Goal: Task Accomplishment & Management: Use online tool/utility

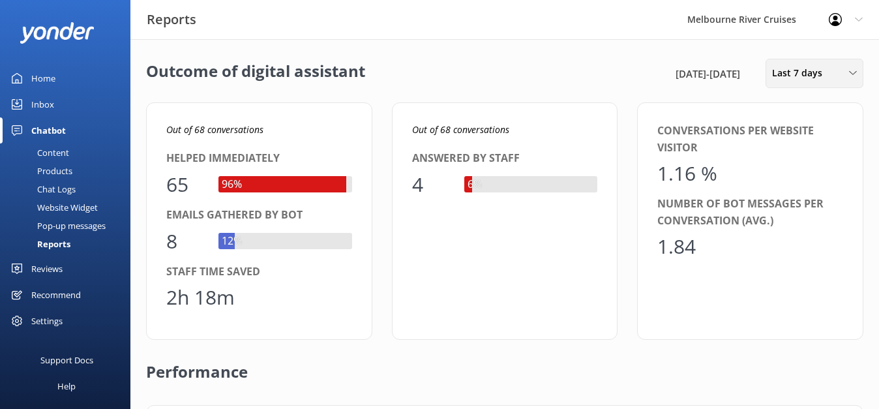
click at [832, 74] on div "Last 7 days" at bounding box center [814, 73] width 91 height 14
click at [802, 133] on div "Last 30 days" at bounding box center [796, 130] width 46 height 13
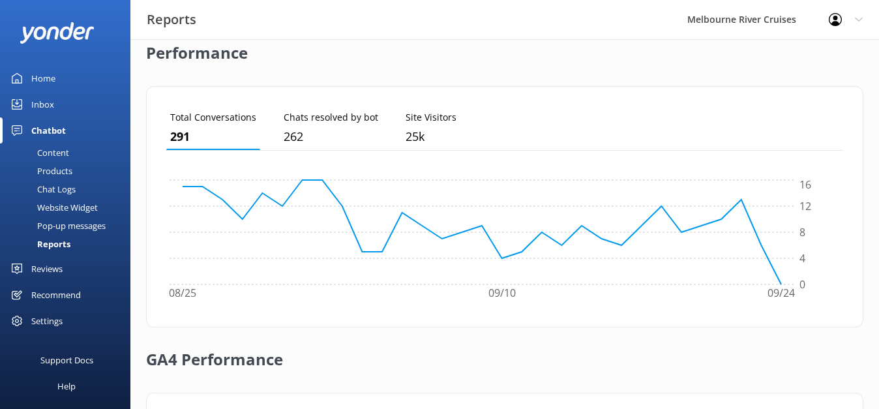
scroll to position [500, 0]
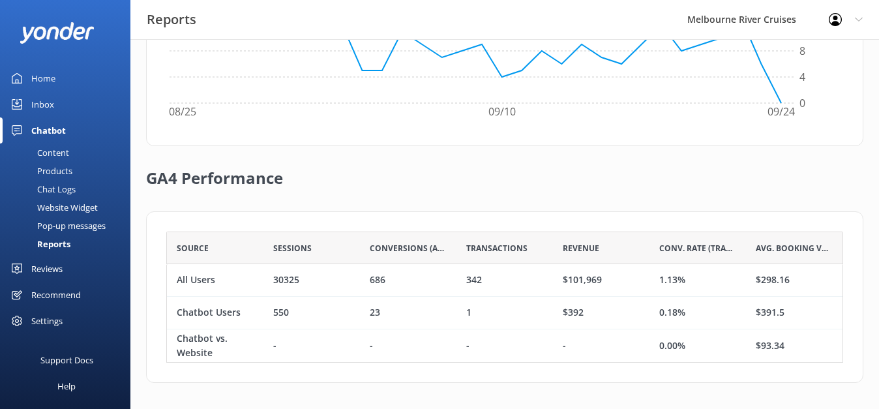
click at [50, 76] on div "Home" at bounding box center [43, 78] width 24 height 26
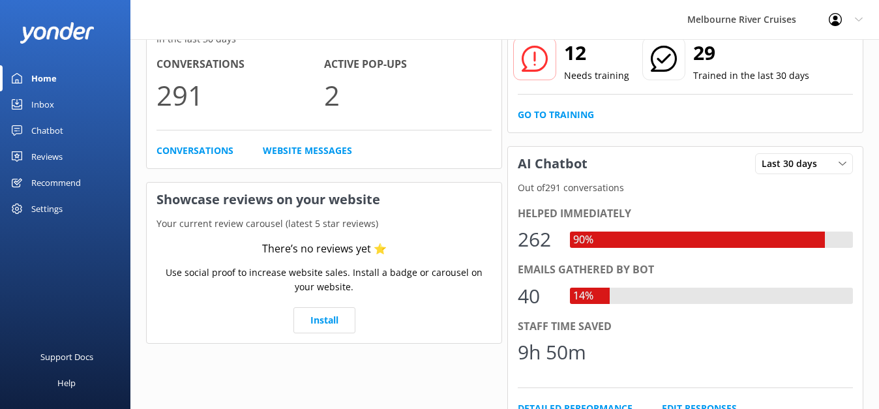
scroll to position [33, 0]
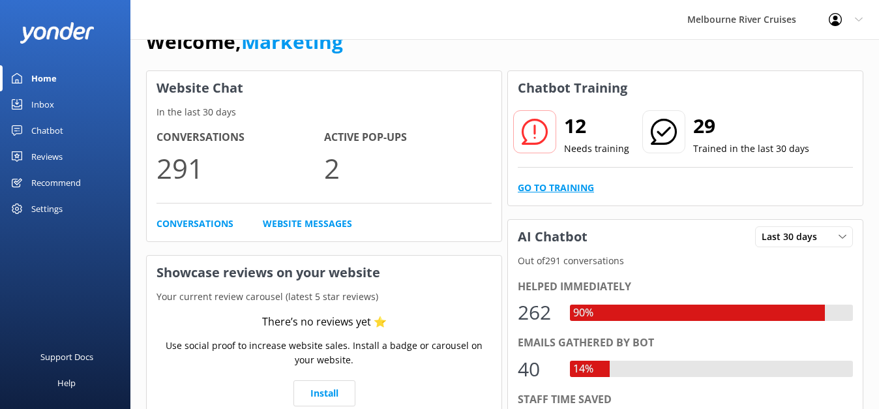
click at [562, 183] on link "Go to Training" at bounding box center [556, 188] width 76 height 14
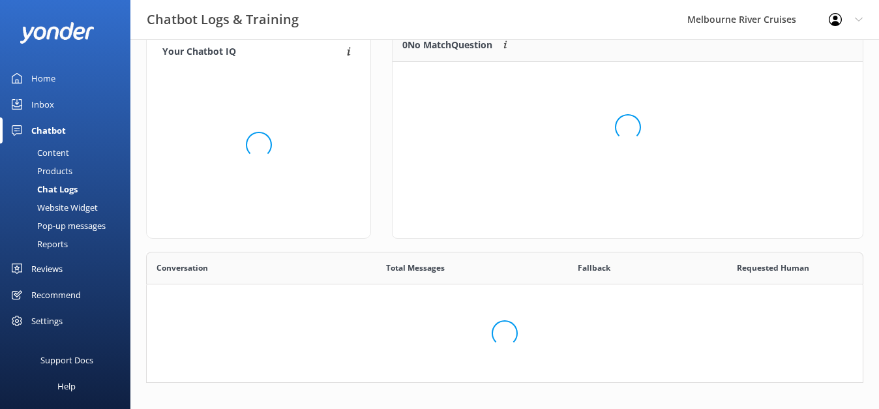
scroll to position [457, 716]
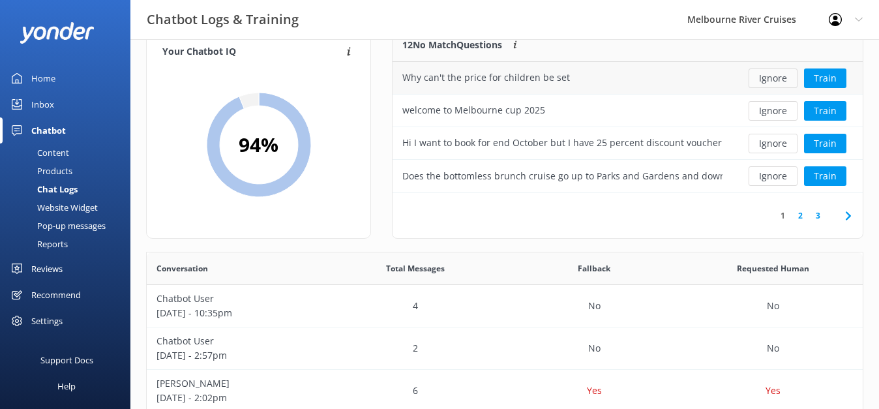
click at [774, 84] on button "Ignore" at bounding box center [773, 78] width 49 height 20
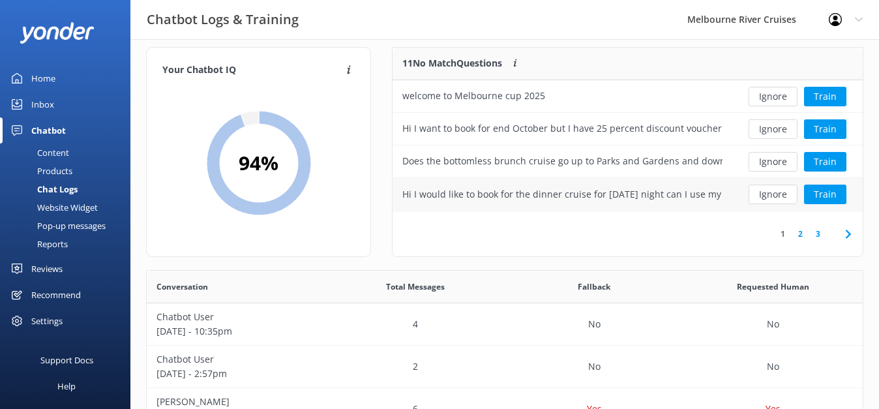
scroll to position [0, 0]
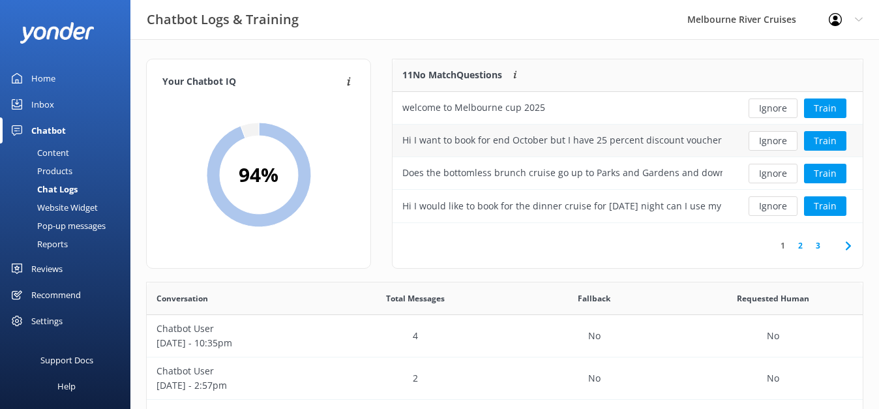
click at [572, 149] on div "Hi I want to book for end October but I have 25 percent discount voucher but to…" at bounding box center [563, 141] width 340 height 33
click at [708, 145] on div "Hi I want to book for end October but I have 25 percent discount voucher but to…" at bounding box center [562, 140] width 320 height 14
click at [689, 183] on div "Does the bottomless brunch cruise go up to Parks and Gardens and down to the Do…" at bounding box center [563, 173] width 340 height 33
click at [810, 179] on button "Train" at bounding box center [825, 174] width 42 height 20
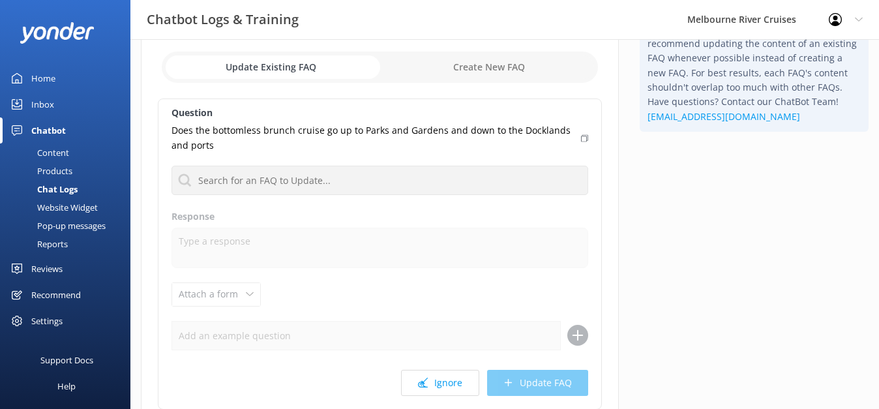
scroll to position [68, 0]
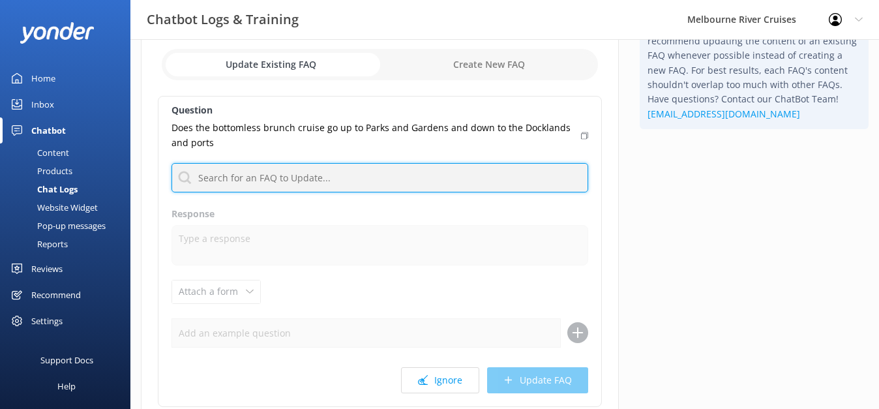
click at [393, 186] on input "text" at bounding box center [380, 177] width 417 height 29
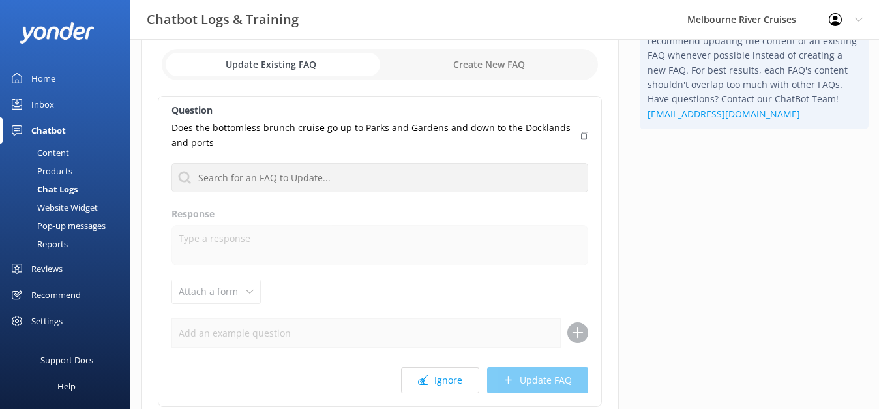
click at [642, 252] on div "Tip: Your ChatBot works best with fewer FAQs. We recommend updating the content…" at bounding box center [754, 238] width 250 height 496
click at [339, 66] on input "checkbox" at bounding box center [380, 64] width 436 height 31
checkbox input "true"
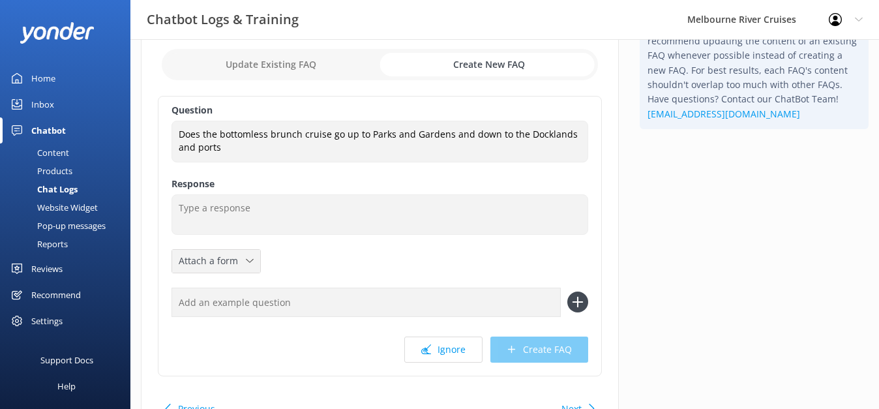
click at [250, 258] on icon at bounding box center [250, 261] width 8 height 8
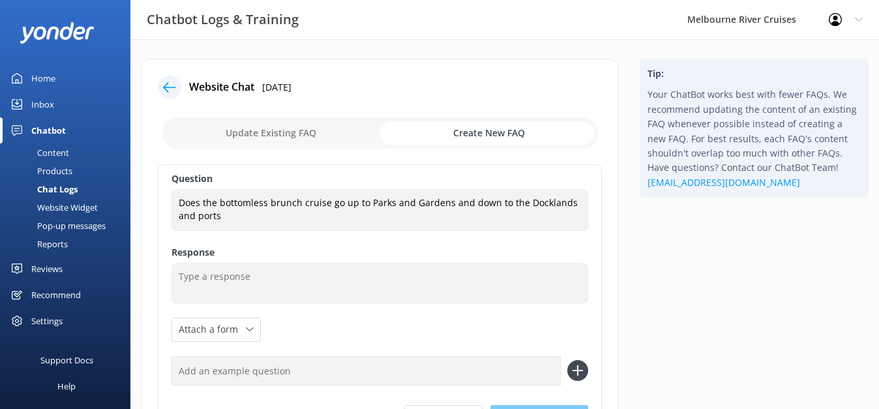
click at [170, 83] on icon at bounding box center [169, 87] width 13 height 13
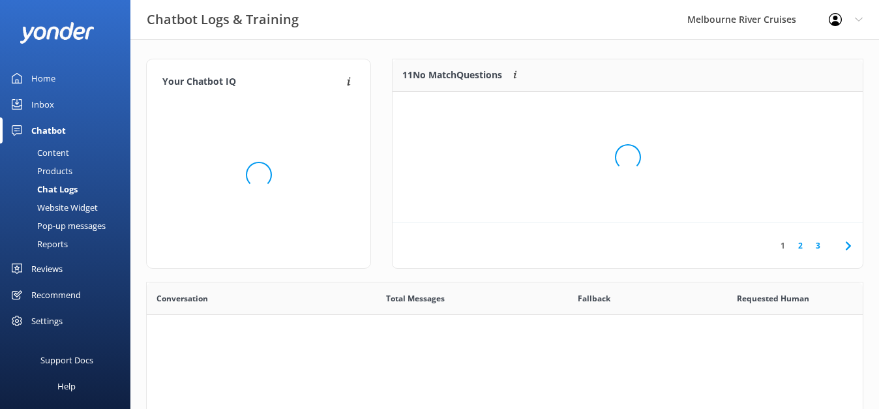
scroll to position [457, 716]
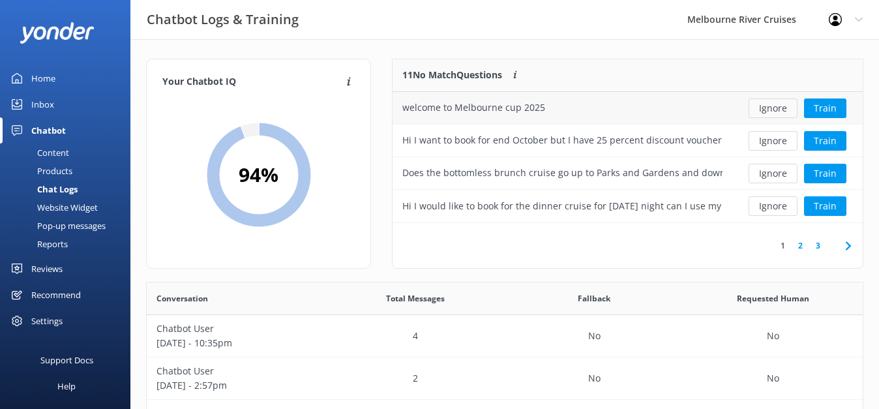
click at [764, 112] on button "Ignore" at bounding box center [773, 108] width 49 height 20
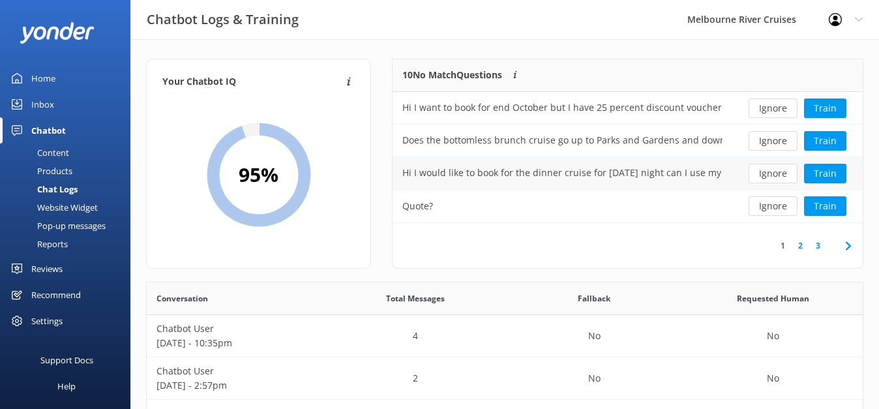
click at [609, 174] on div "Hi I would like to book for the dinner cruise for [DATE] night can I use my [PE…" at bounding box center [562, 173] width 320 height 14
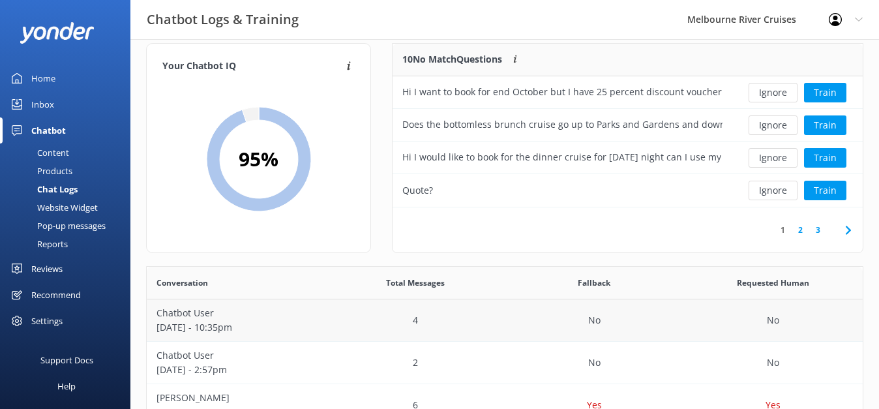
scroll to position [0, 0]
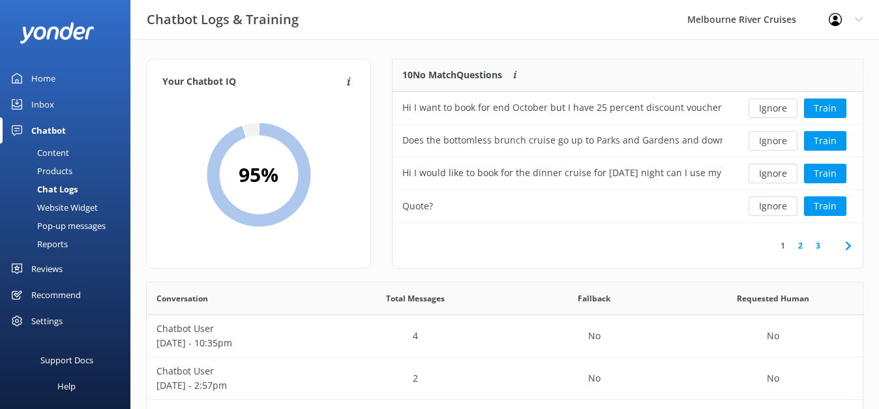
click at [66, 151] on div "Content" at bounding box center [38, 152] width 61 height 18
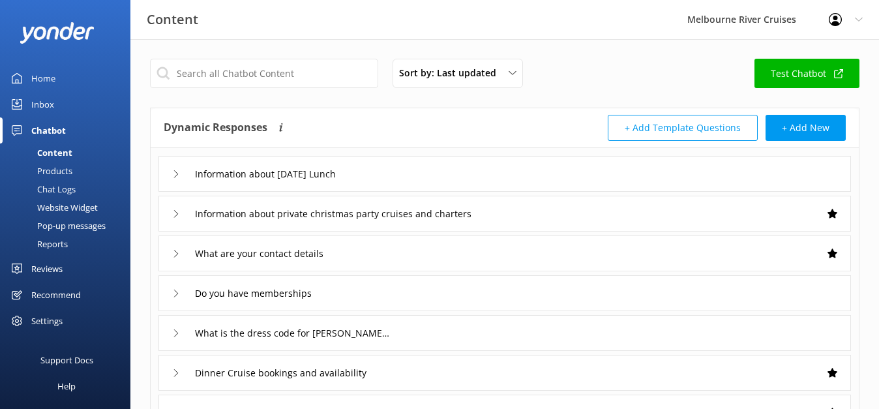
click at [54, 167] on div "Products" at bounding box center [40, 171] width 65 height 18
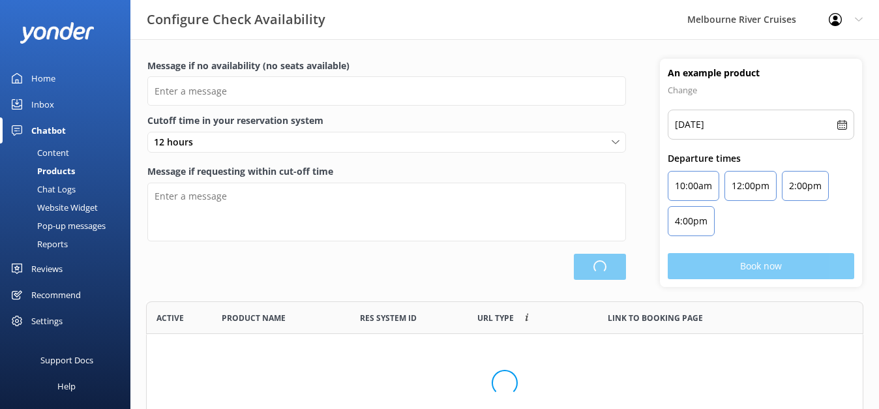
type input "There are no seats available, please check an alternative day"
type textarea "Our online booking system closes {hours} prior to departure. Please contact us …"
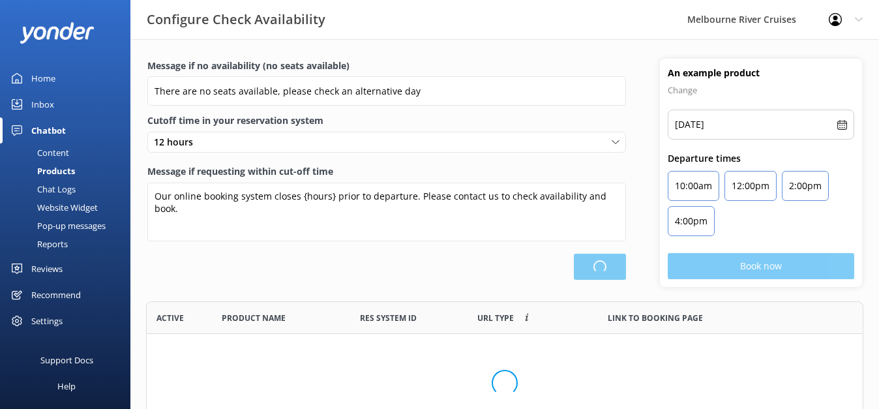
scroll to position [392, 716]
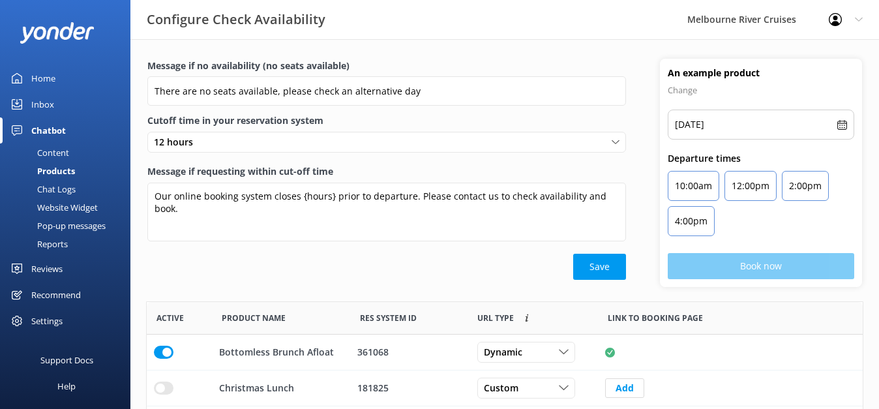
click at [46, 247] on div "Reports" at bounding box center [38, 244] width 60 height 18
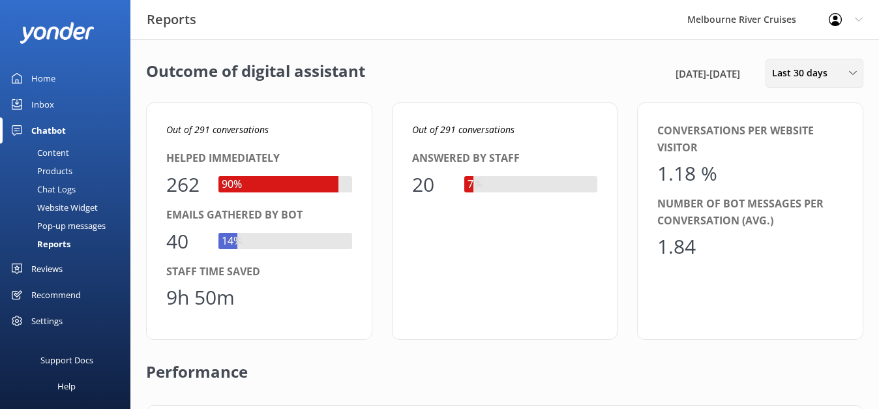
click at [848, 72] on div "Last 30 days" at bounding box center [814, 73] width 91 height 14
click at [809, 182] on div "Last 90 days" at bounding box center [796, 183] width 46 height 13
click at [71, 196] on div "Chat Logs" at bounding box center [42, 189] width 68 height 18
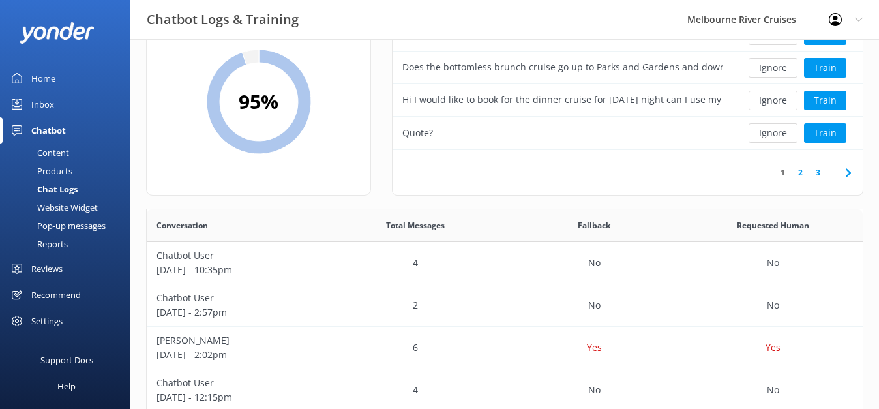
scroll to position [177, 0]
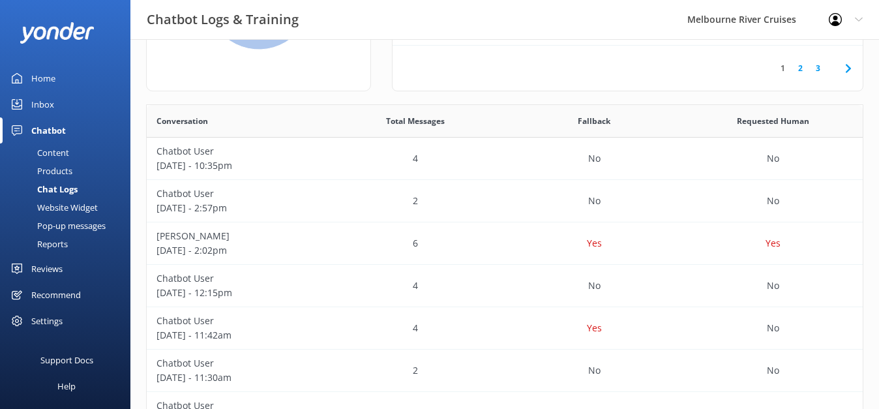
click at [48, 108] on div "Inbox" at bounding box center [42, 104] width 23 height 26
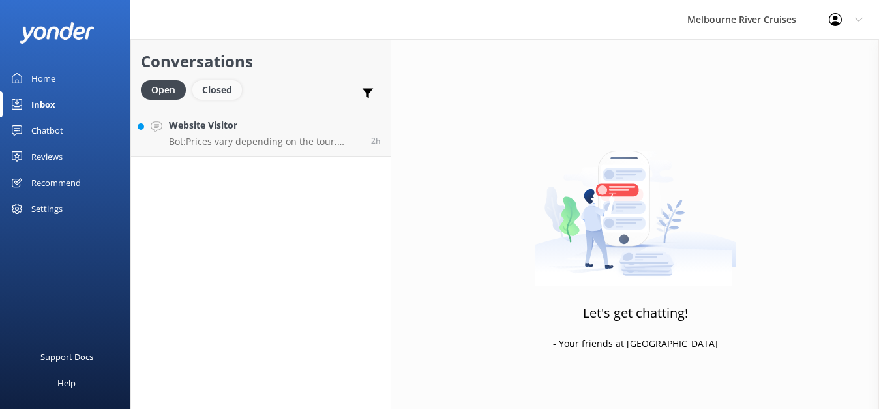
click at [218, 91] on div "Closed" at bounding box center [217, 90] width 50 height 20
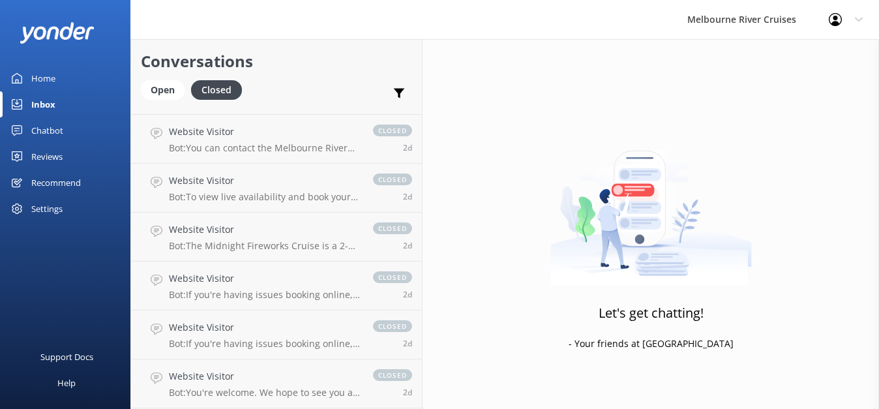
scroll to position [1126, 0]
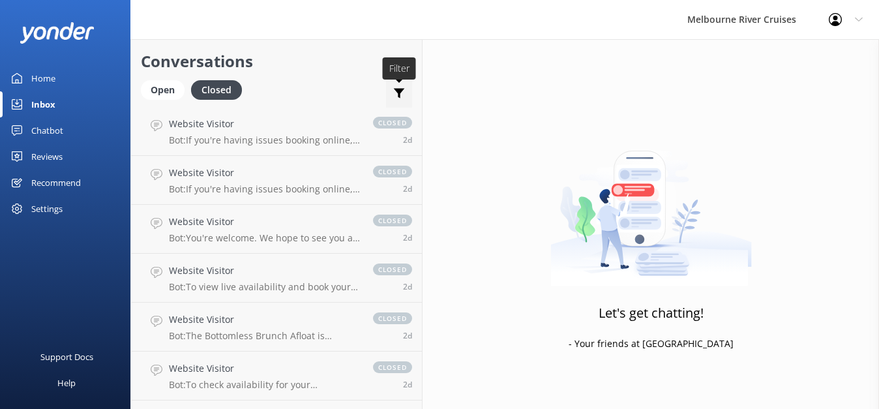
click at [394, 94] on use at bounding box center [399, 94] width 11 height 10
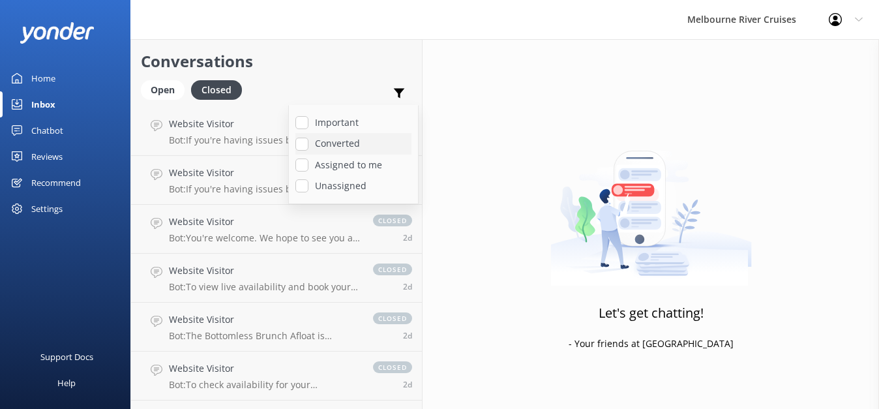
click at [295, 143] on input "Converted" at bounding box center [301, 144] width 13 height 13
checkbox input "true"
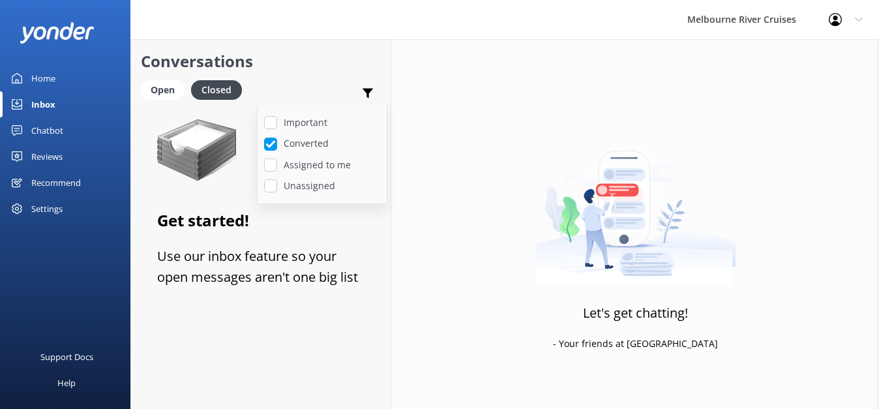
click at [413, 188] on div "Let's get chatting! - Your friends at [GEOGRAPHIC_DATA]" at bounding box center [635, 243] width 488 height 409
click at [368, 89] on use at bounding box center [368, 94] width 11 height 10
click at [309, 125] on label "Important" at bounding box center [322, 122] width 116 height 14
click at [277, 125] on input "Important" at bounding box center [270, 122] width 13 height 13
checkbox input "true"
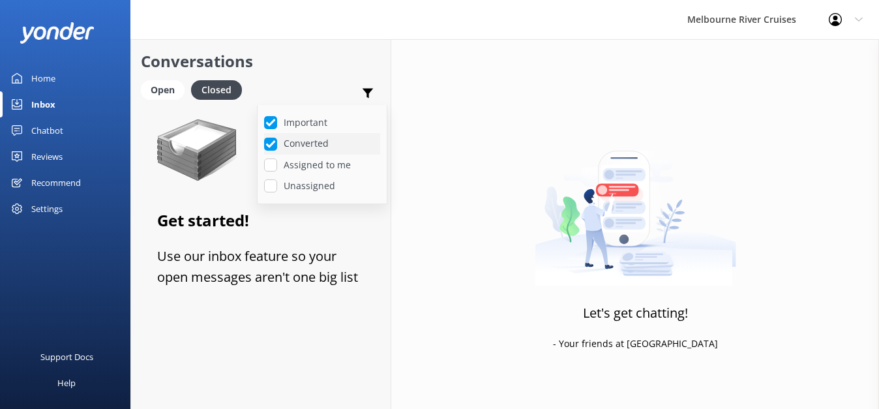
click at [271, 147] on input "Converted" at bounding box center [270, 144] width 13 height 13
checkbox input "false"
click at [273, 124] on input "Important" at bounding box center [270, 122] width 13 height 13
checkbox input "false"
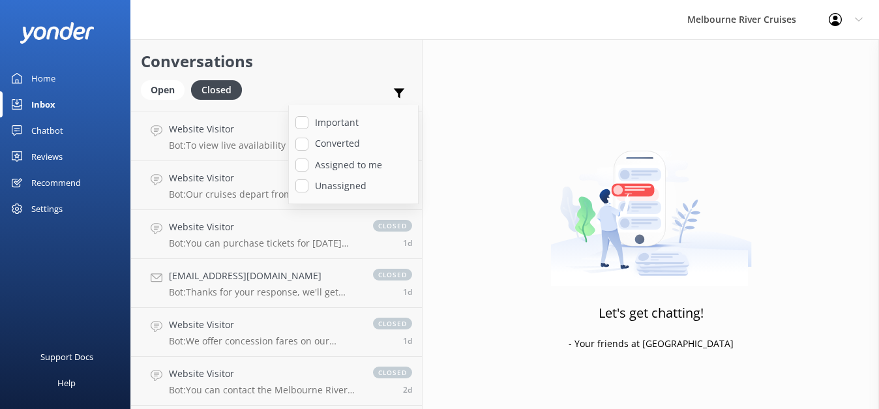
scroll to position [1126, 0]
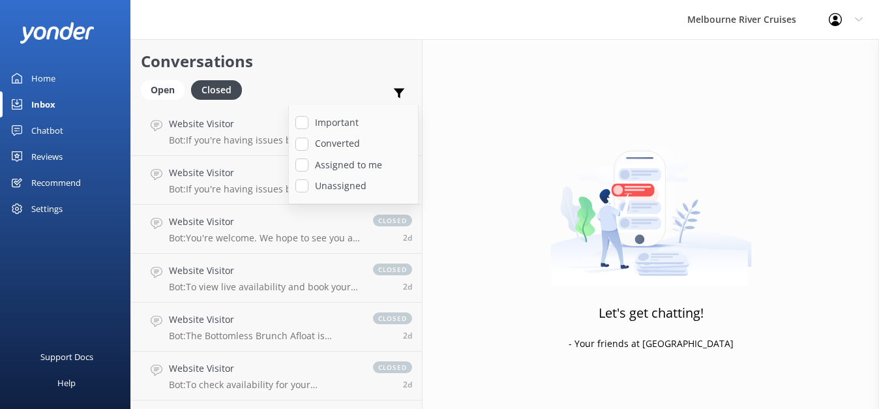
click at [423, 102] on div "Let's get chatting! - Your friends at [GEOGRAPHIC_DATA]" at bounding box center [651, 243] width 457 height 409
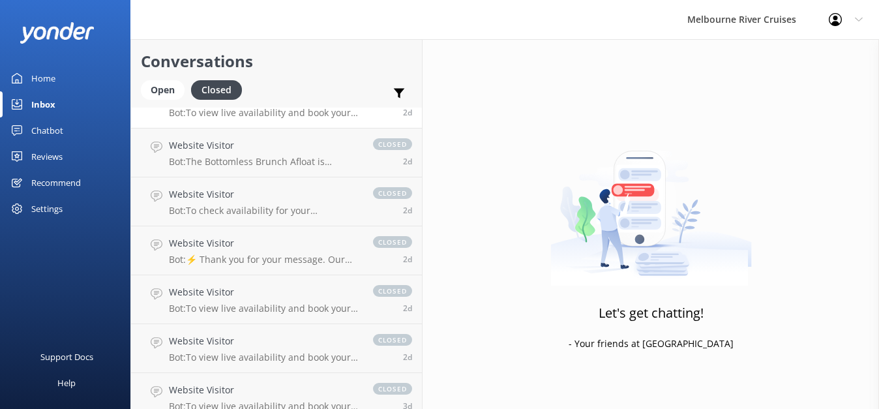
scroll to position [1708, 0]
